Goal: Navigation & Orientation: Find specific page/section

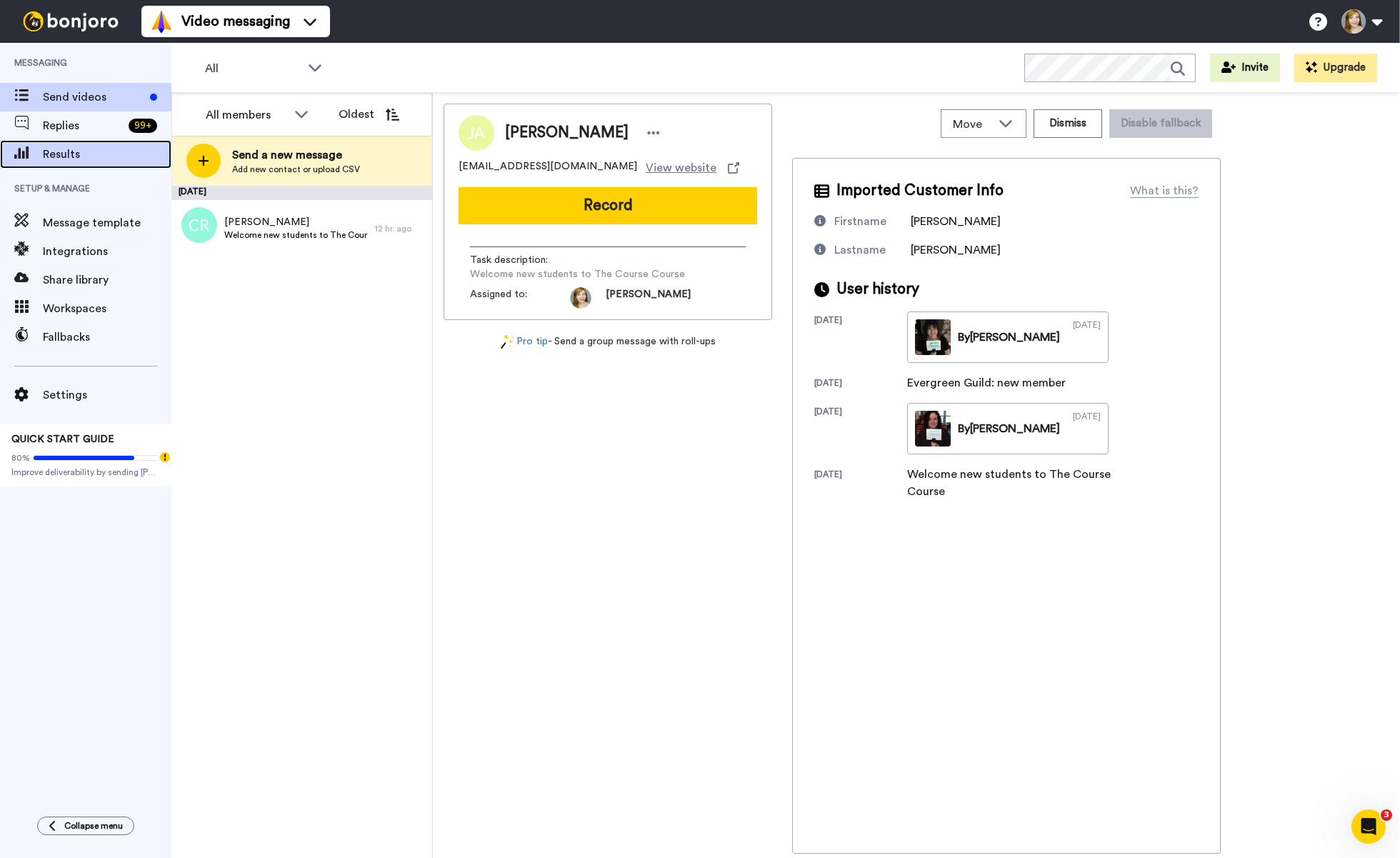
click at [30, 164] on div "Results" at bounding box center [85, 154] width 171 height 29
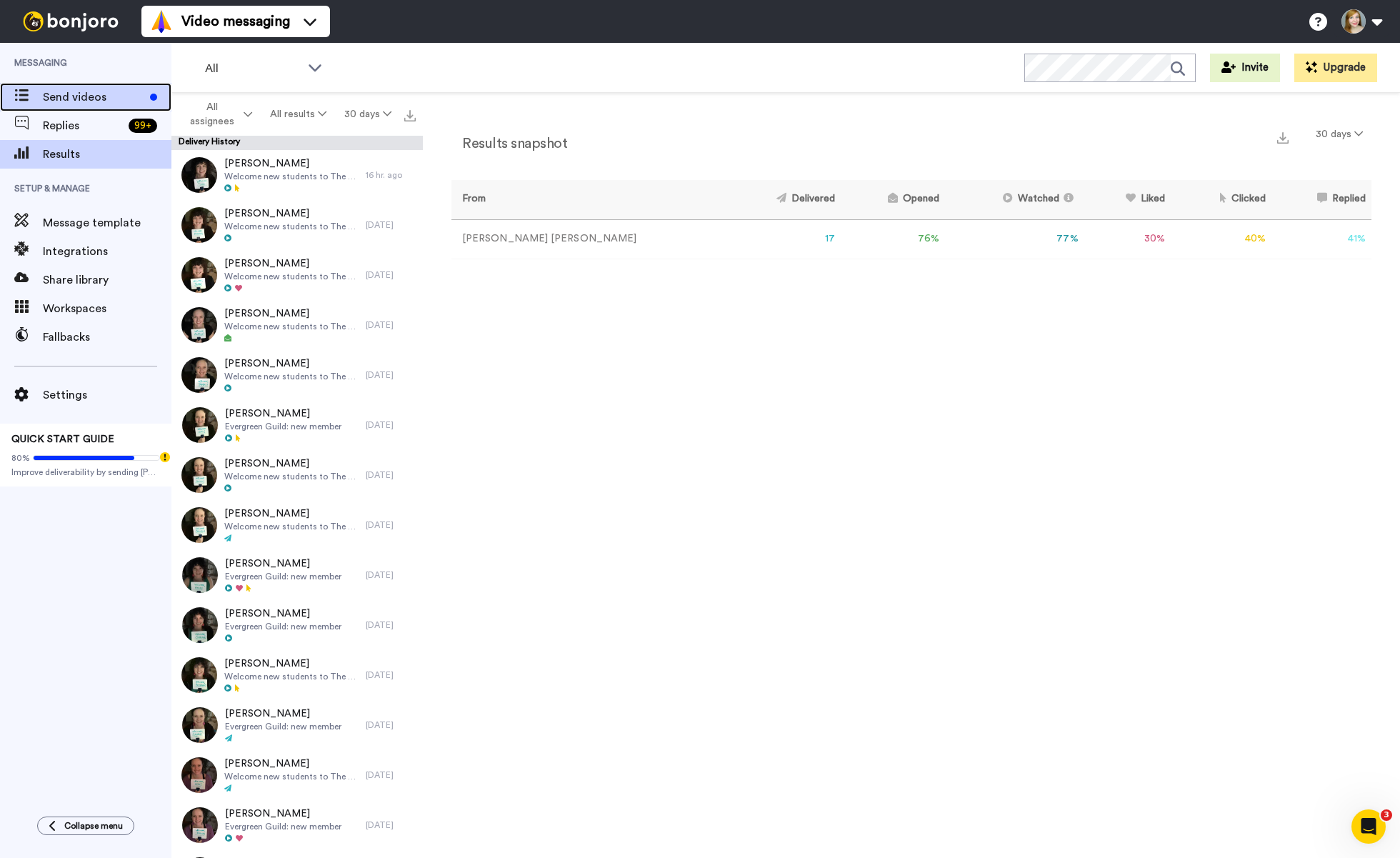
click at [83, 99] on span "Send videos" at bounding box center [93, 97] width 102 height 17
